Goal: Find specific page/section: Find specific page/section

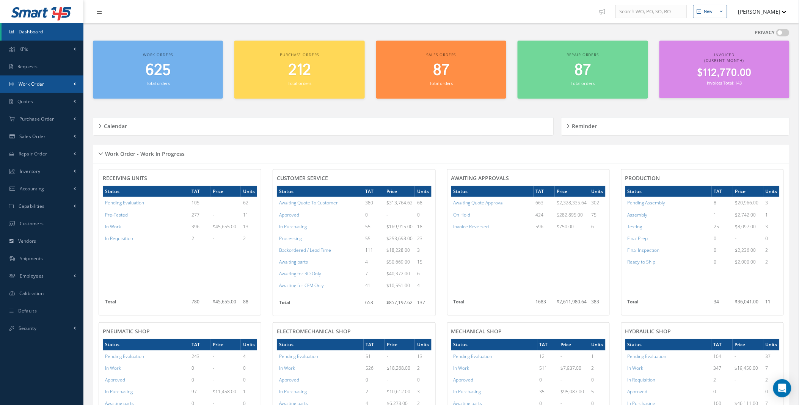
click at [74, 81] on span at bounding box center [75, 84] width 2 height 6
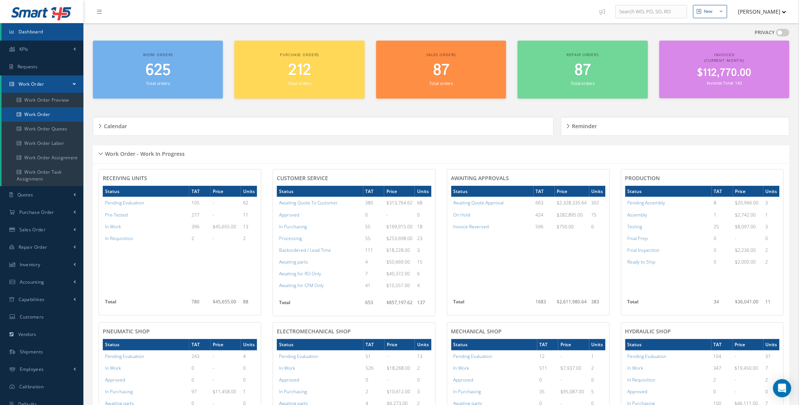
click at [39, 116] on link "Work Order" at bounding box center [43, 114] width 82 height 14
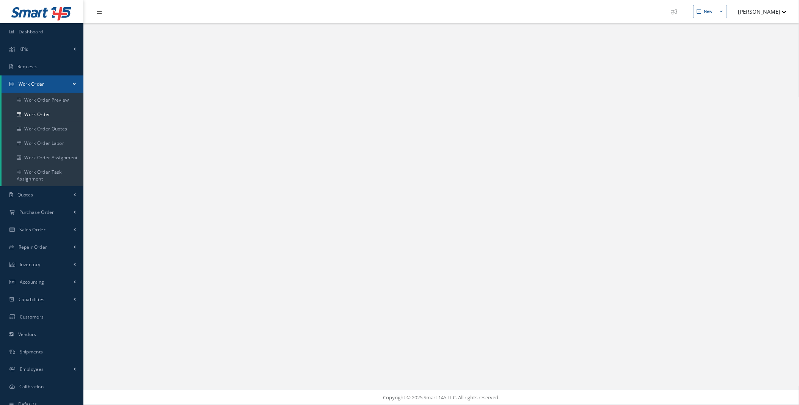
select select "25"
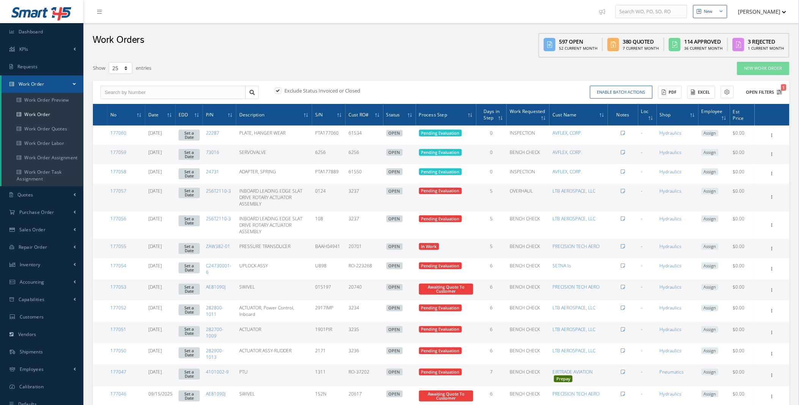
type input "All Work Request"
type input "All Work Performed"
type input "All Status"
type input "WO Part Status"
click at [777, 93] on icon "1" at bounding box center [779, 91] width 5 height 5
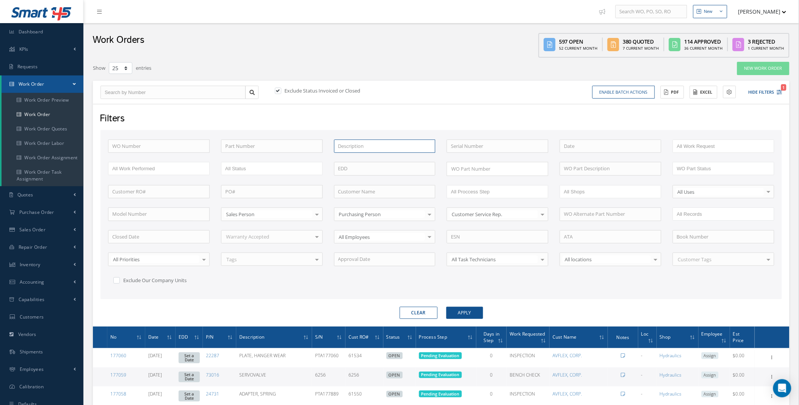
click at [354, 145] on input "text" at bounding box center [385, 147] width 102 height 14
type input "servo"
click at [281, 89] on label at bounding box center [282, 90] width 2 height 7
click at [275, 89] on input "checkbox" at bounding box center [277, 91] width 5 height 5
checkbox input "false"
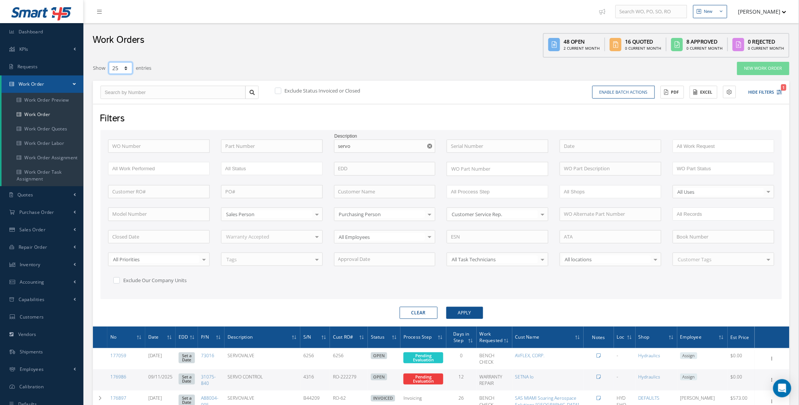
click at [125, 69] on select "10 25 50 100" at bounding box center [121, 68] width 24 height 12
select select "100"
click at [109, 62] on select "10 25 50 100" at bounding box center [121, 68] width 24 height 12
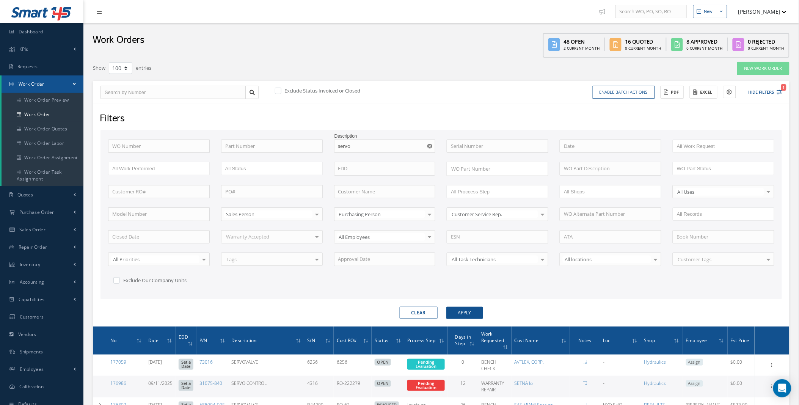
click at [672, 302] on form "WO Number Part Number Description servo SERVOVALVE SERVO CONTROL SERVO VALVE SE…" at bounding box center [440, 224] width 681 height 189
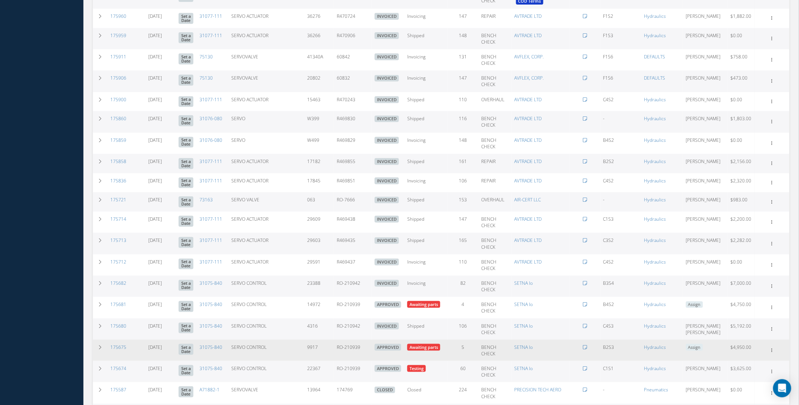
scroll to position [1404, 0]
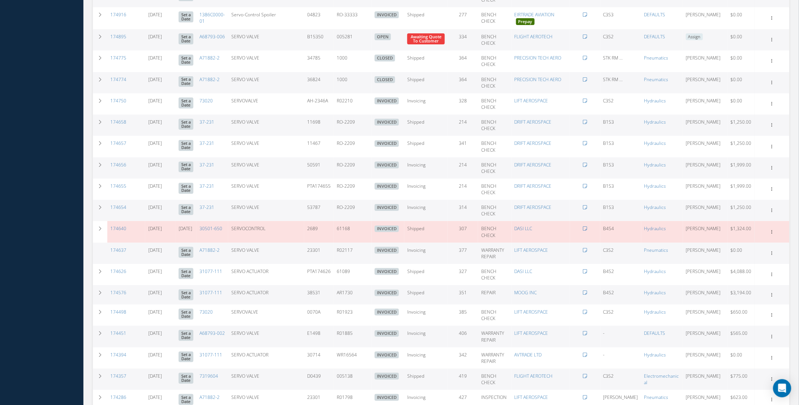
scroll to position [2050, 0]
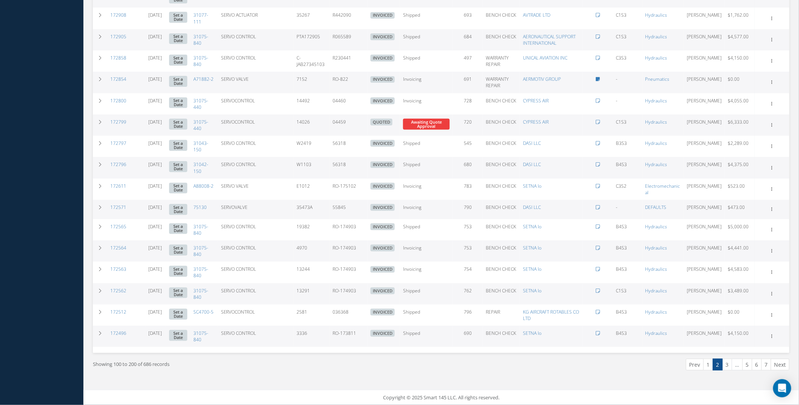
scroll to position [2378, 0]
click at [541, 385] on div "Showing 100 to 200 of 686 records Prev 1 2 3 … 5 6 7 Next" at bounding box center [441, 371] width 708 height 37
